Goal: Navigation & Orientation: Find specific page/section

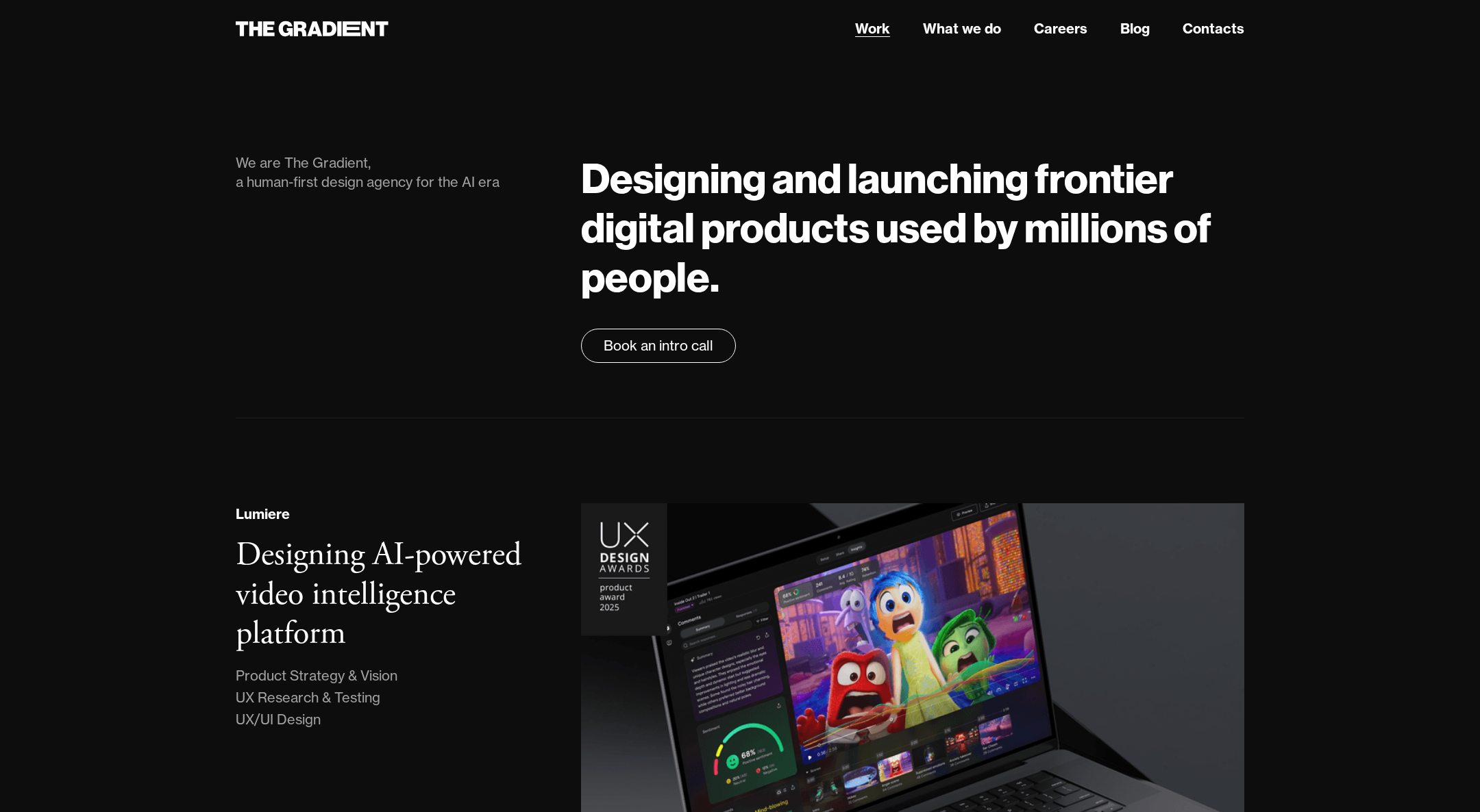
click at [875, 36] on link "Work" at bounding box center [873, 29] width 35 height 21
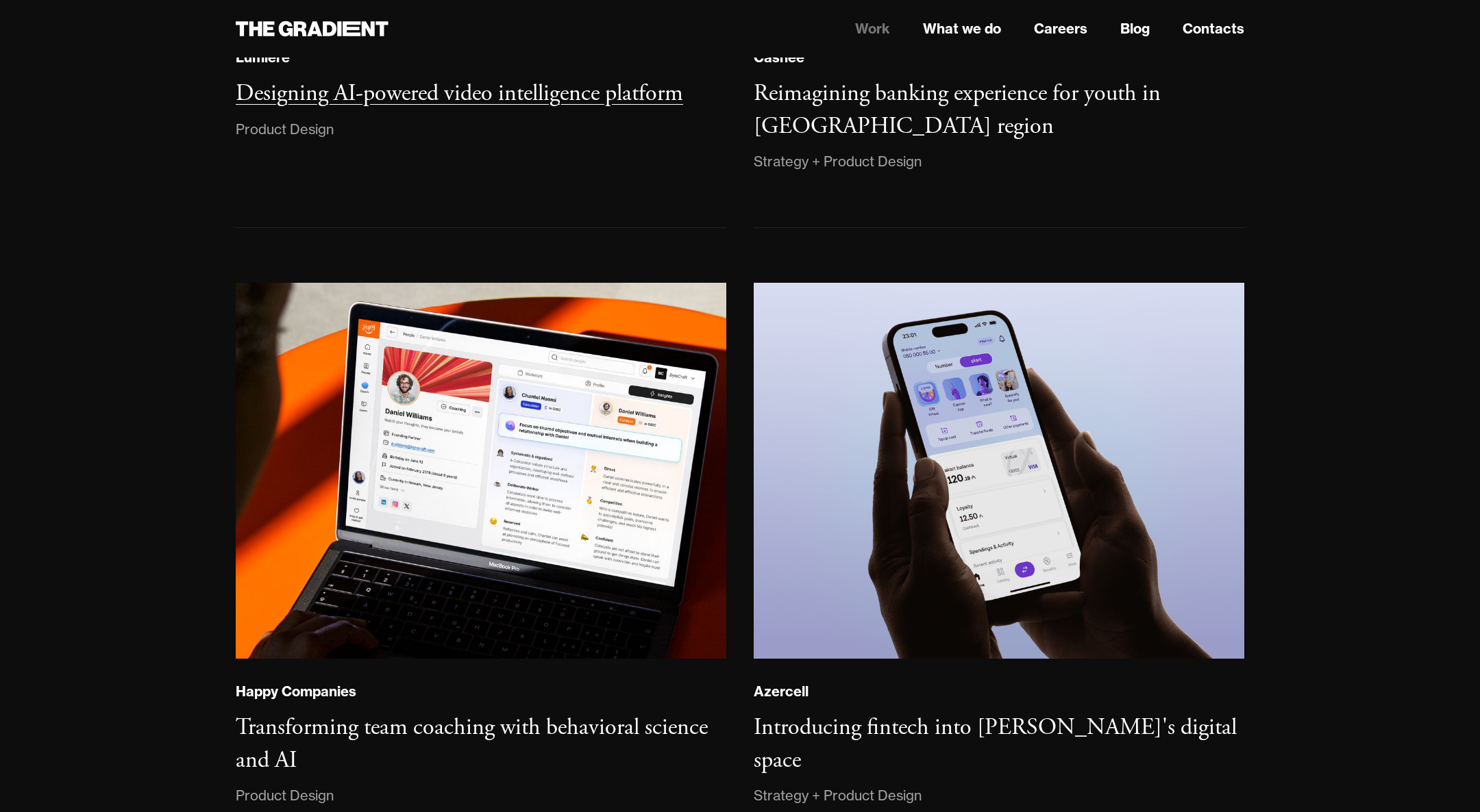
scroll to position [611, 0]
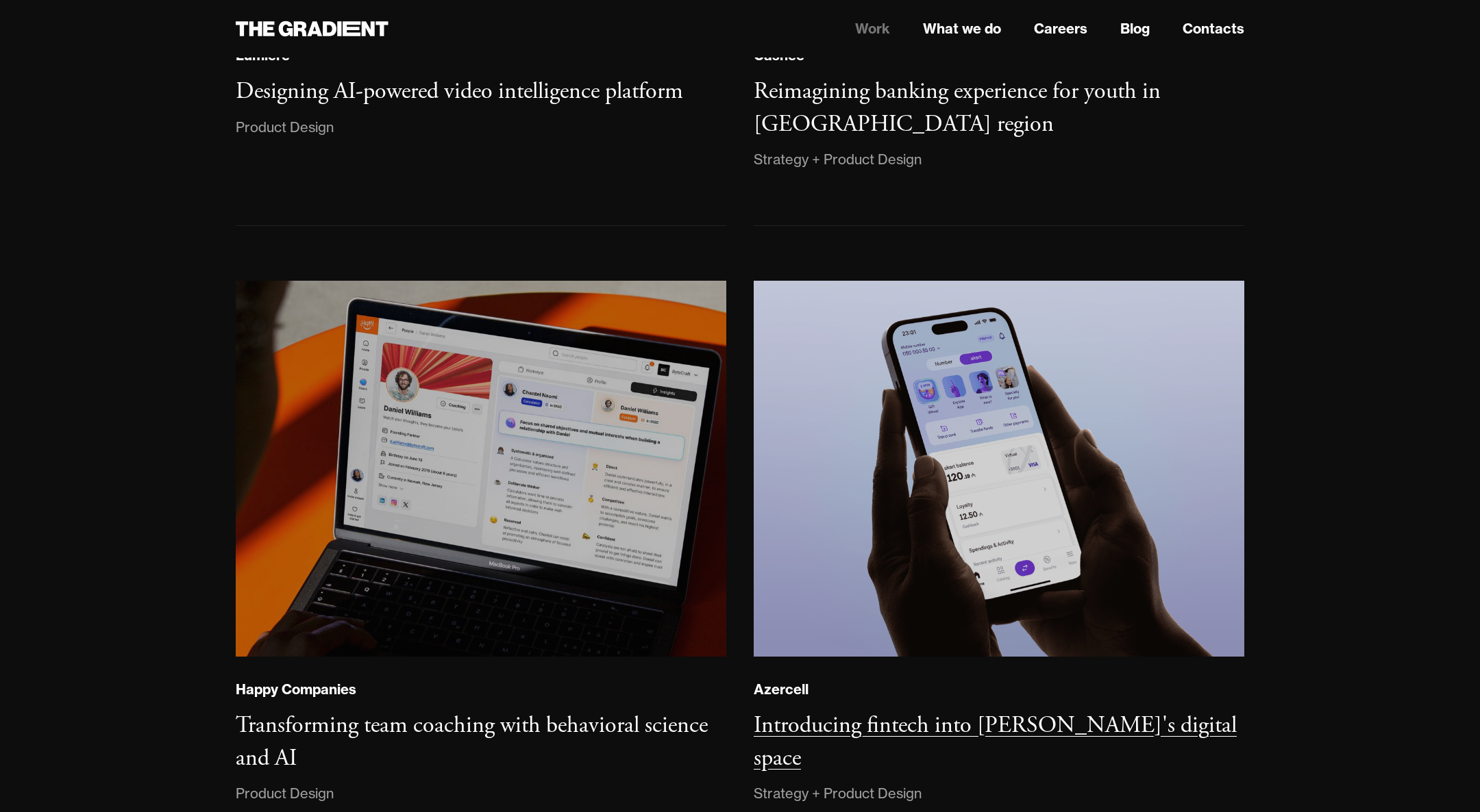
click at [948, 531] on img at bounding box center [998, 469] width 493 height 378
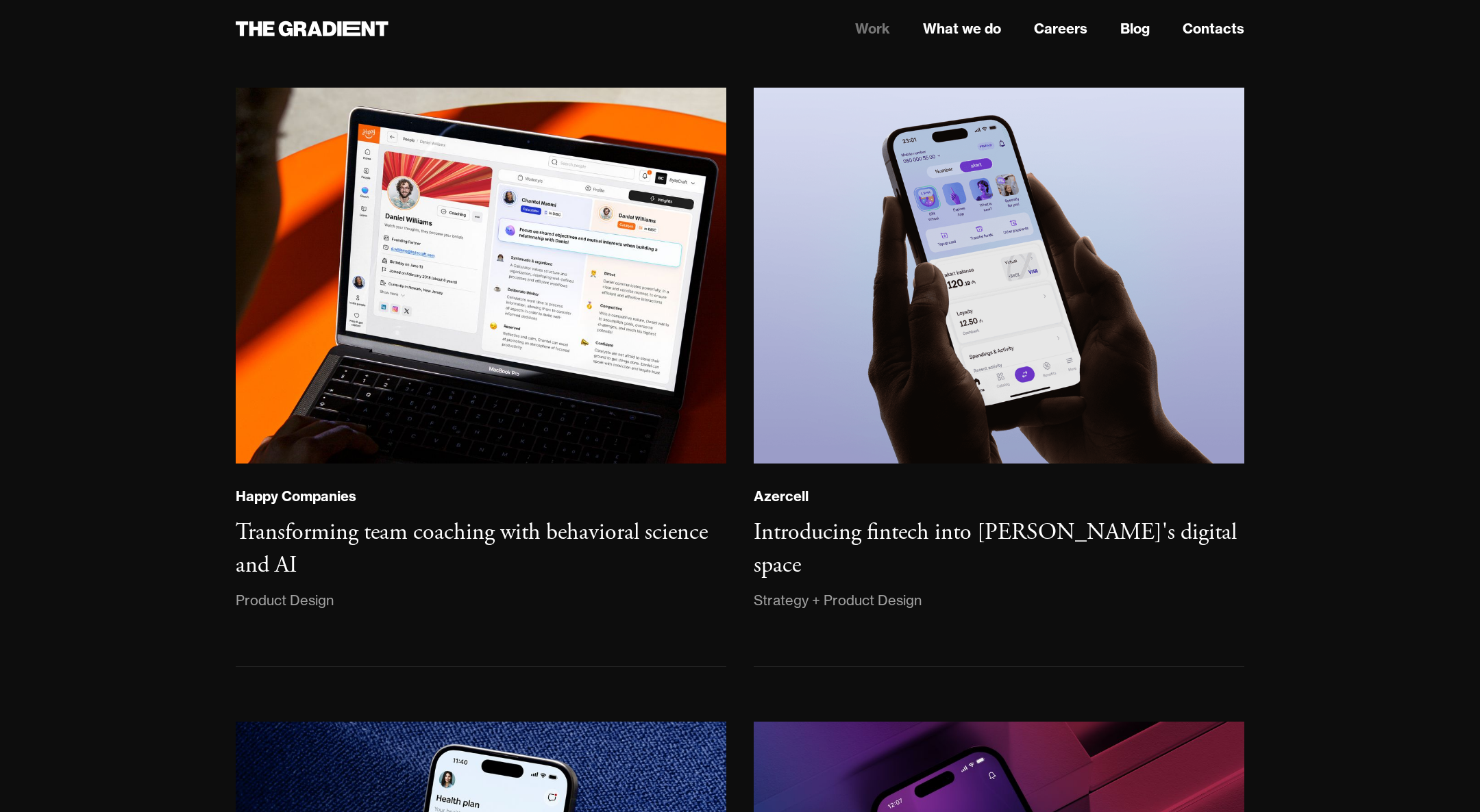
scroll to position [1188, 0]
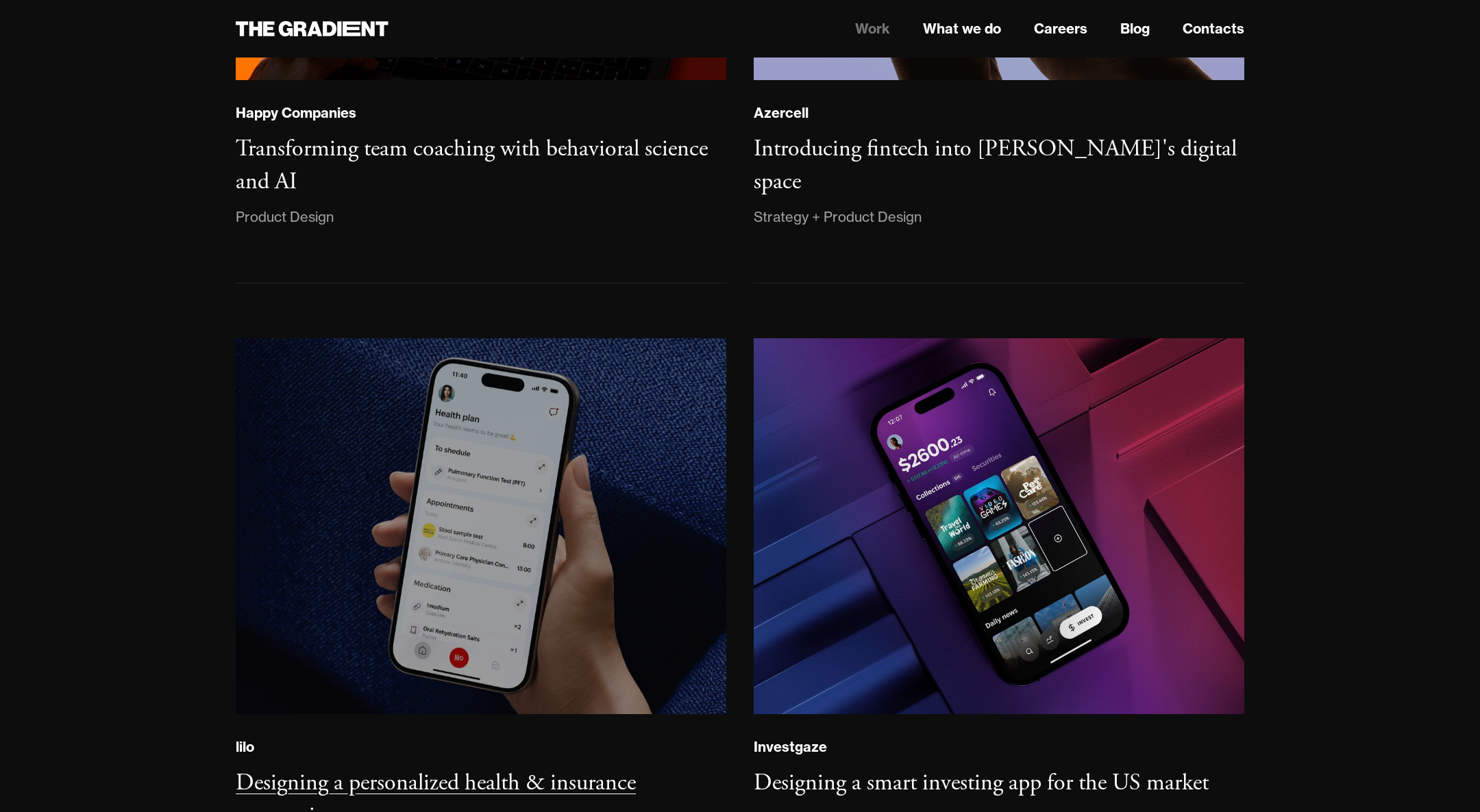
click at [418, 515] on img at bounding box center [481, 527] width 500 height 384
